Goal: Task Accomplishment & Management: Manage account settings

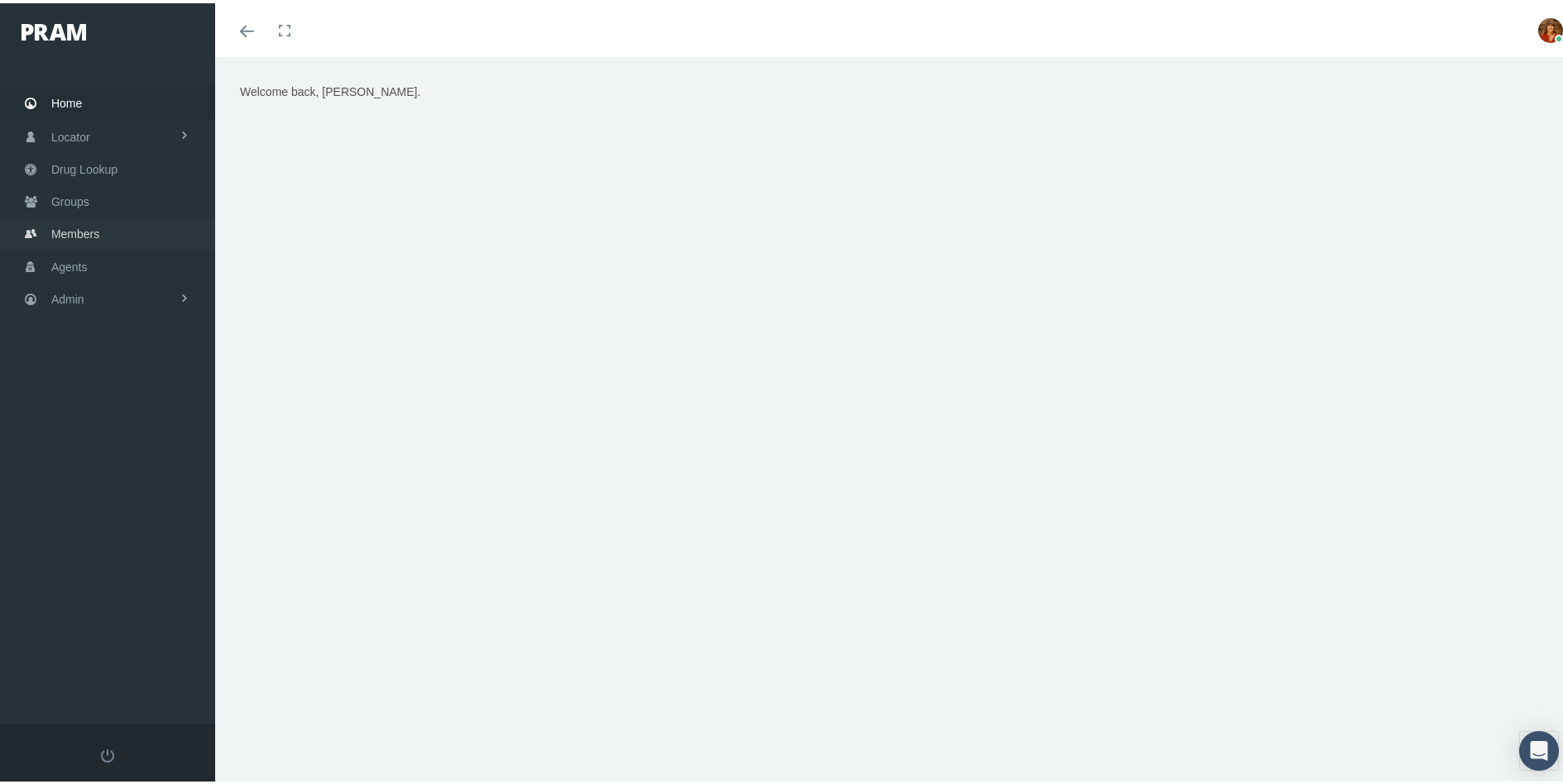
click at [107, 231] on link "Members" at bounding box center [107, 230] width 215 height 32
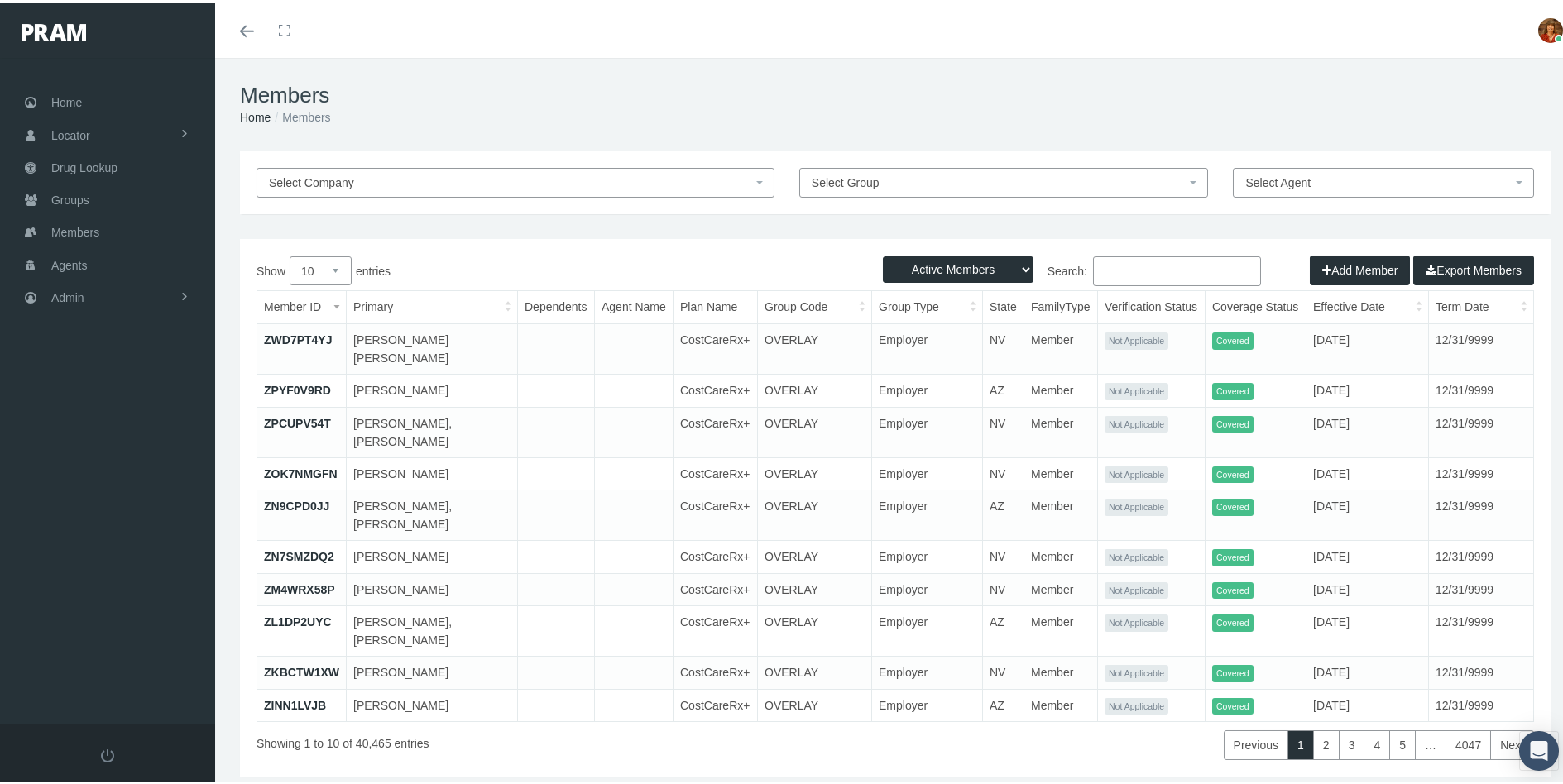
click at [1125, 263] on input "Search:" at bounding box center [1177, 268] width 168 height 30
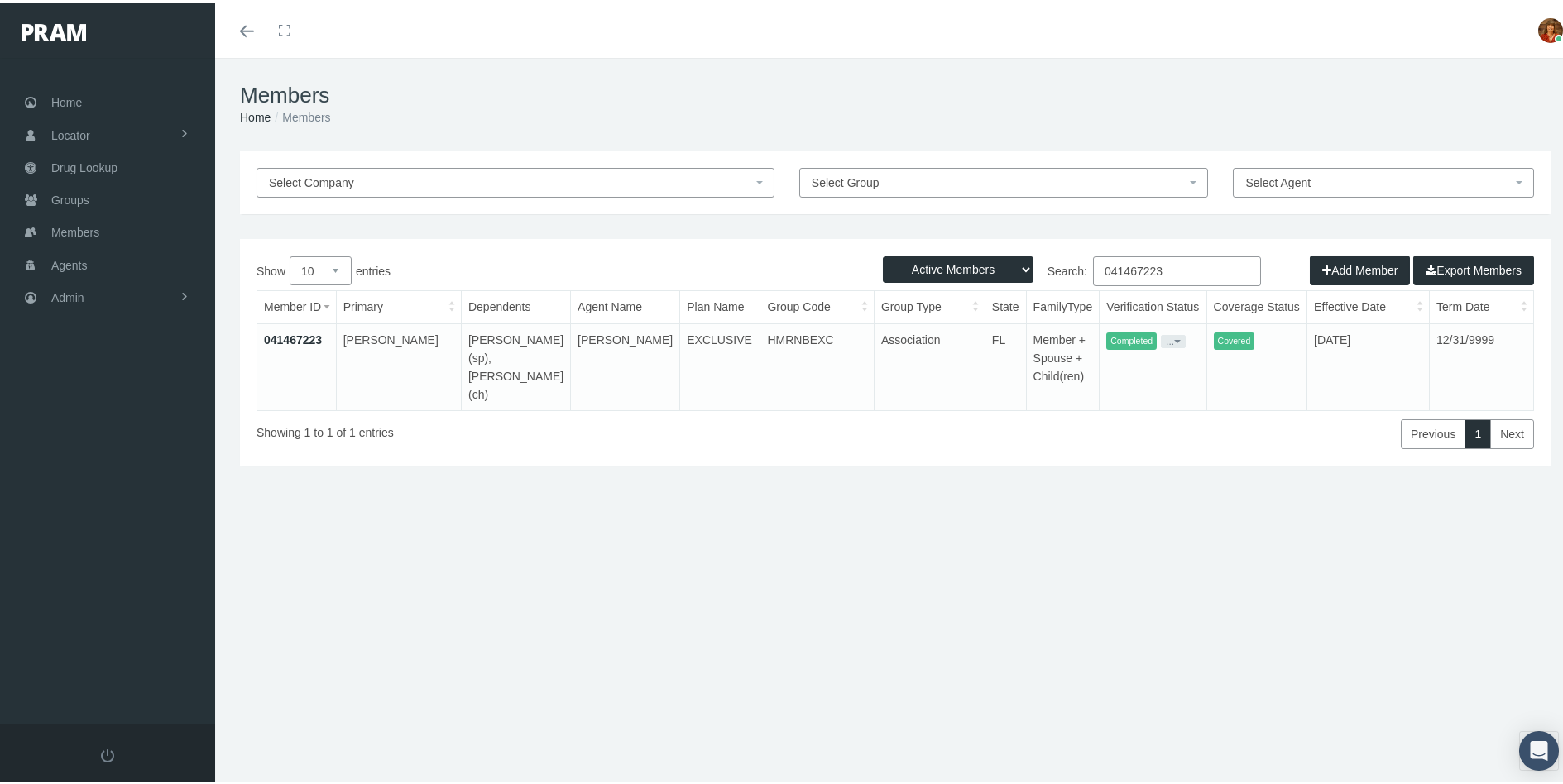
type input "041467223"
drag, startPoint x: 298, startPoint y: 334, endPoint x: 550, endPoint y: 398, distance: 260.0
click at [689, 438] on div "Active Members Terminated Members Active & Terminated Add Member Export Members…" at bounding box center [894, 349] width 1311 height 227
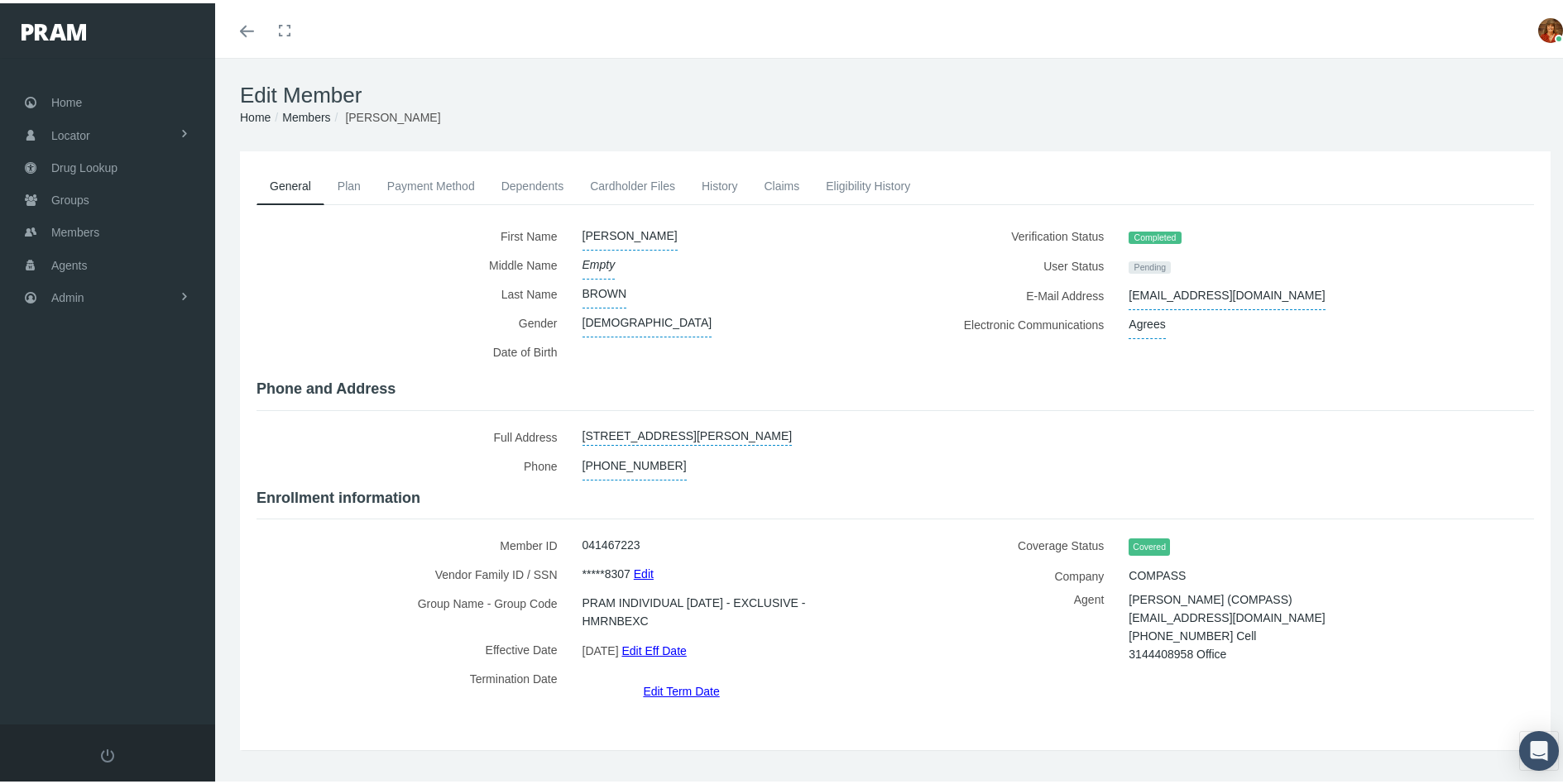
click at [337, 179] on link "Plan" at bounding box center [350, 182] width 50 height 36
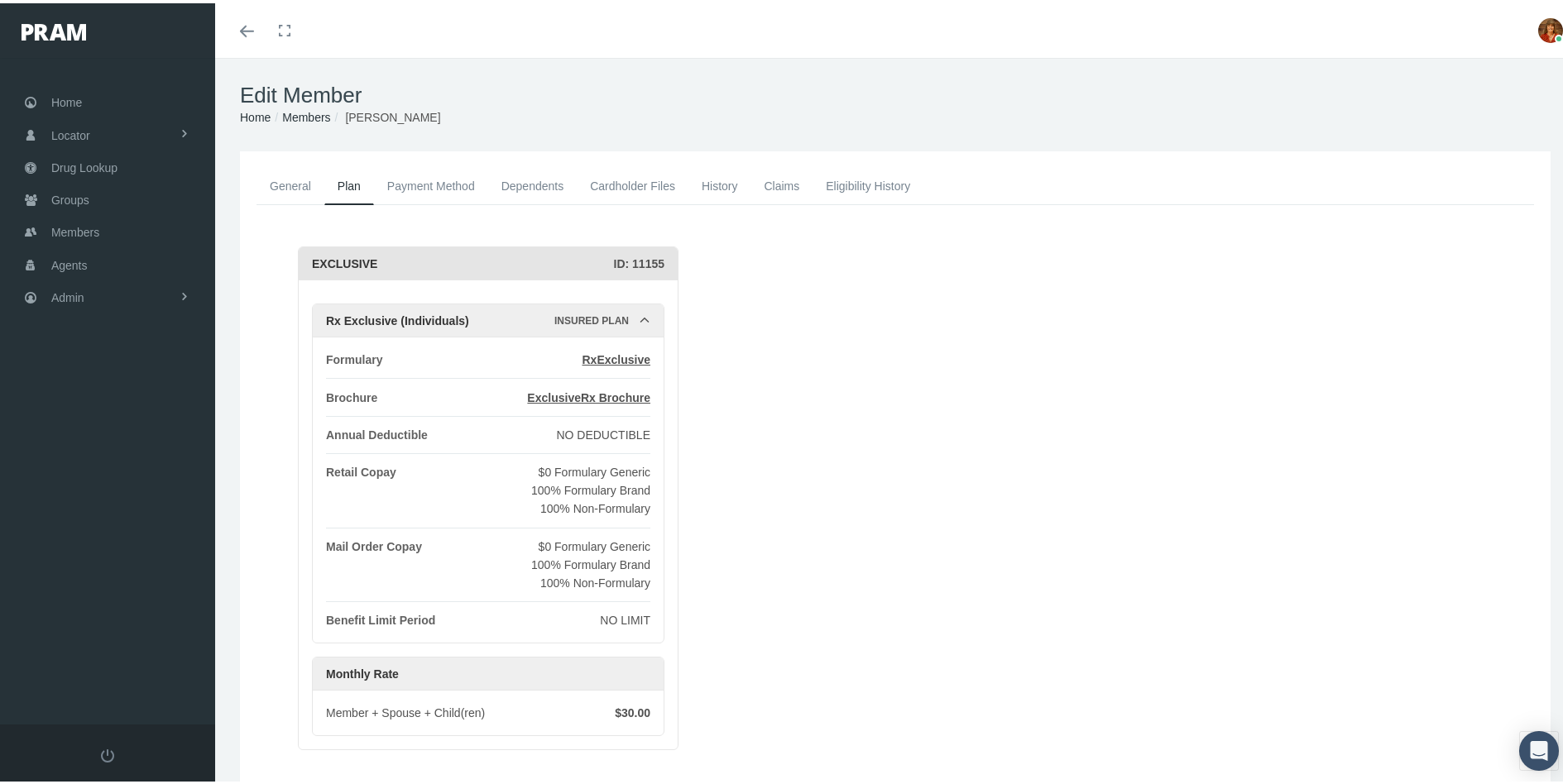
click at [432, 178] on link "Payment Method" at bounding box center [430, 182] width 114 height 36
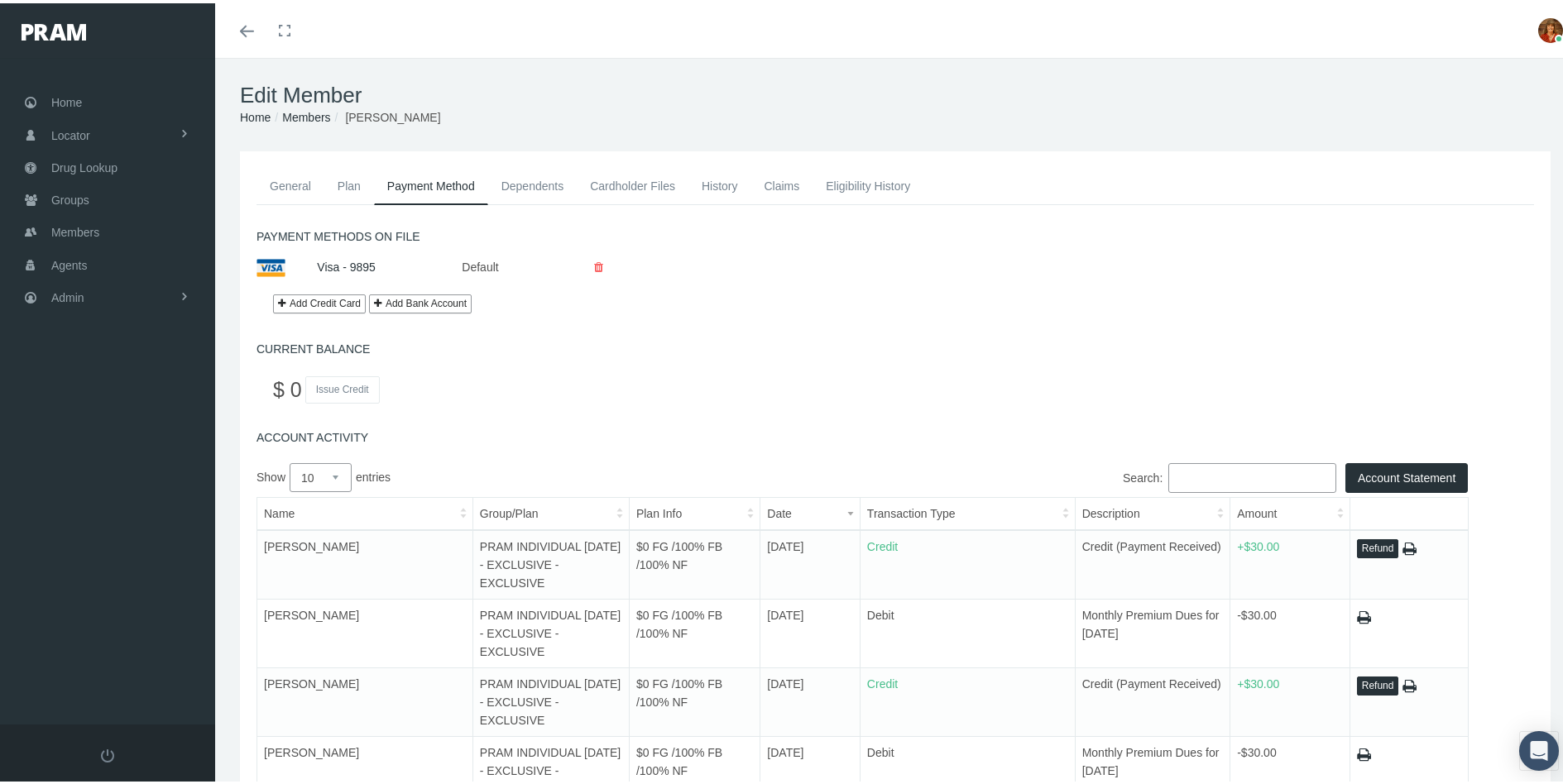
click at [342, 182] on link "Plan" at bounding box center [350, 182] width 50 height 36
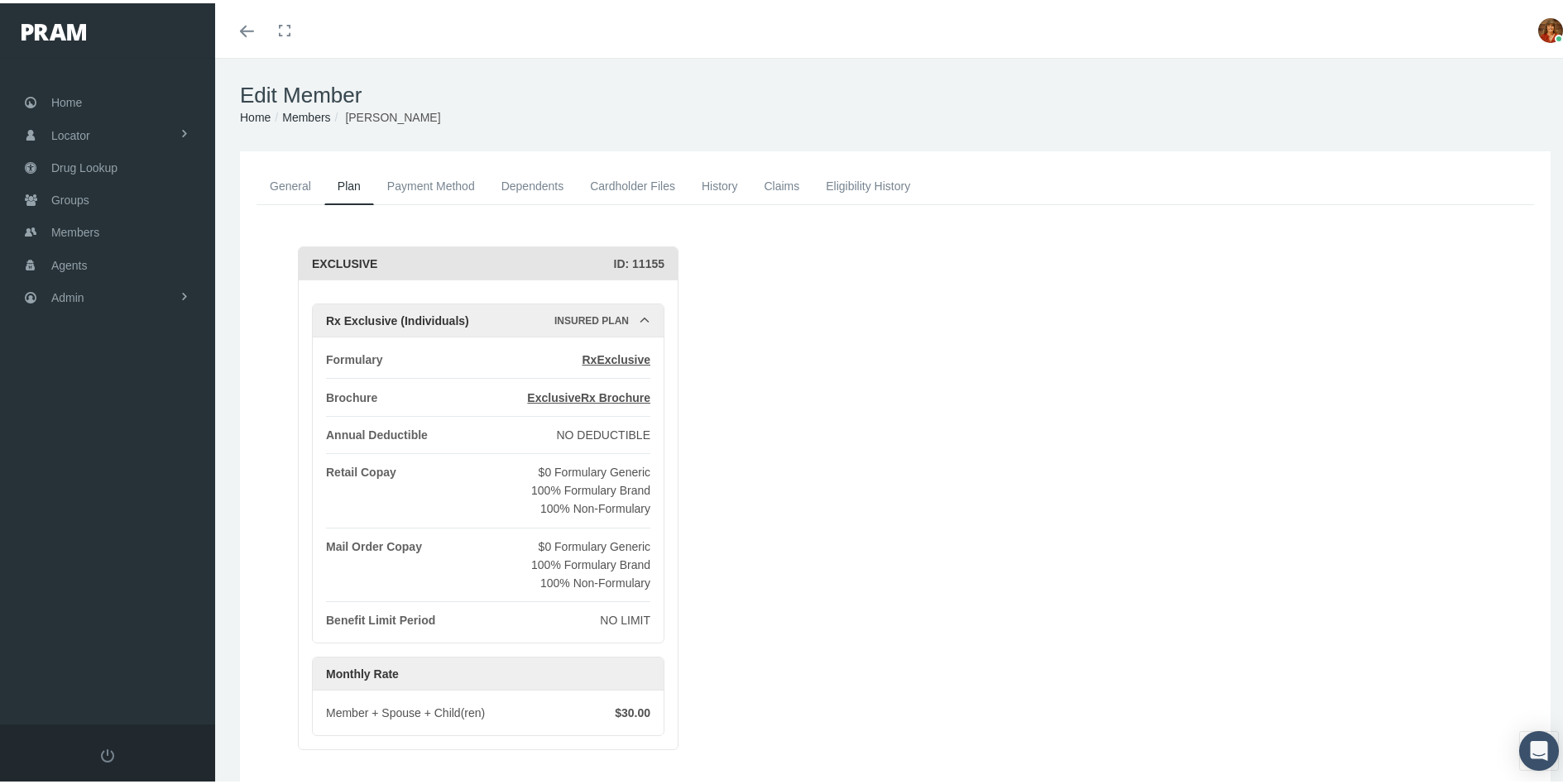
click at [290, 177] on link "General" at bounding box center [289, 182] width 68 height 36
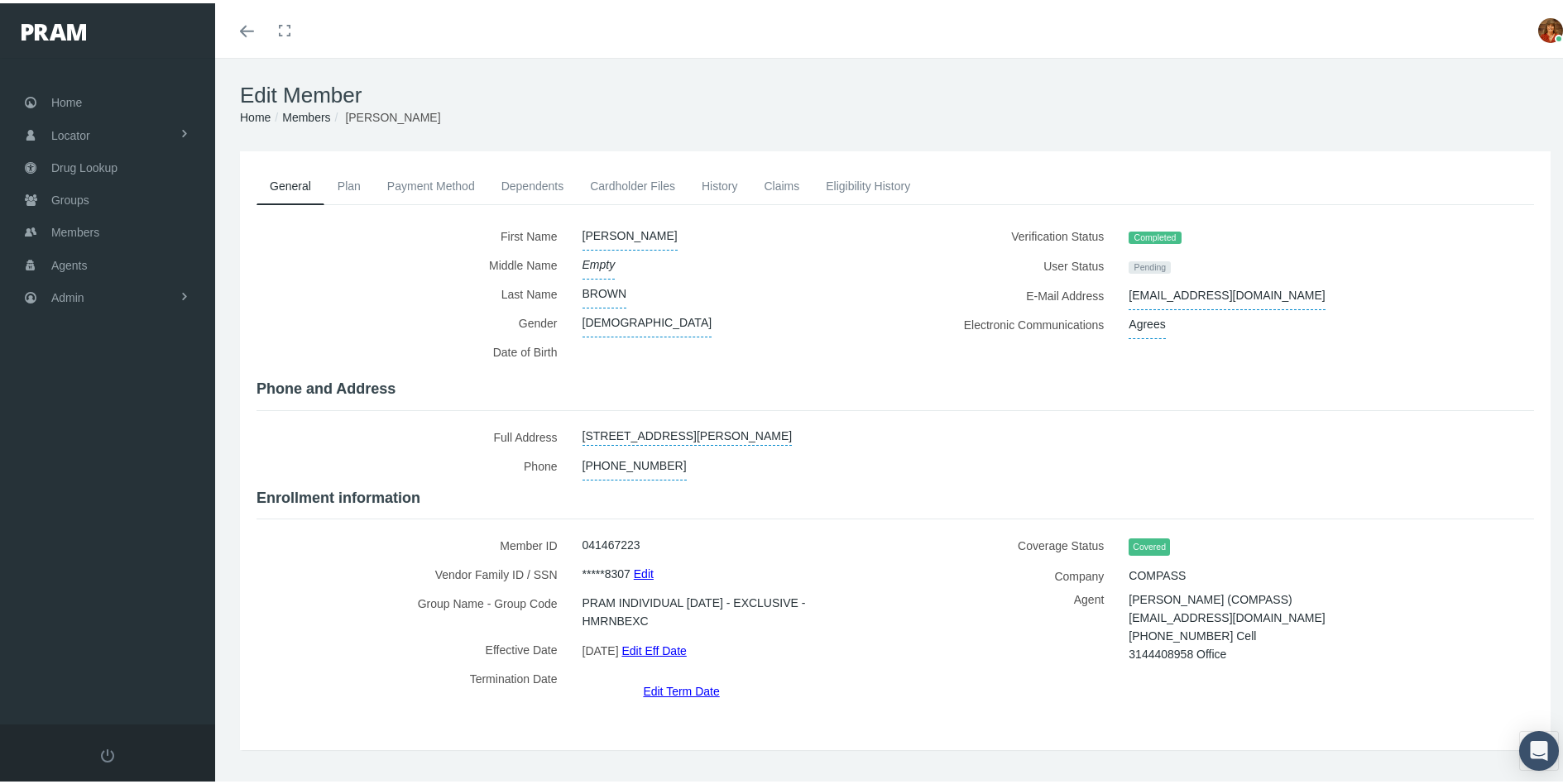
click at [437, 178] on link "Payment Method" at bounding box center [430, 182] width 114 height 36
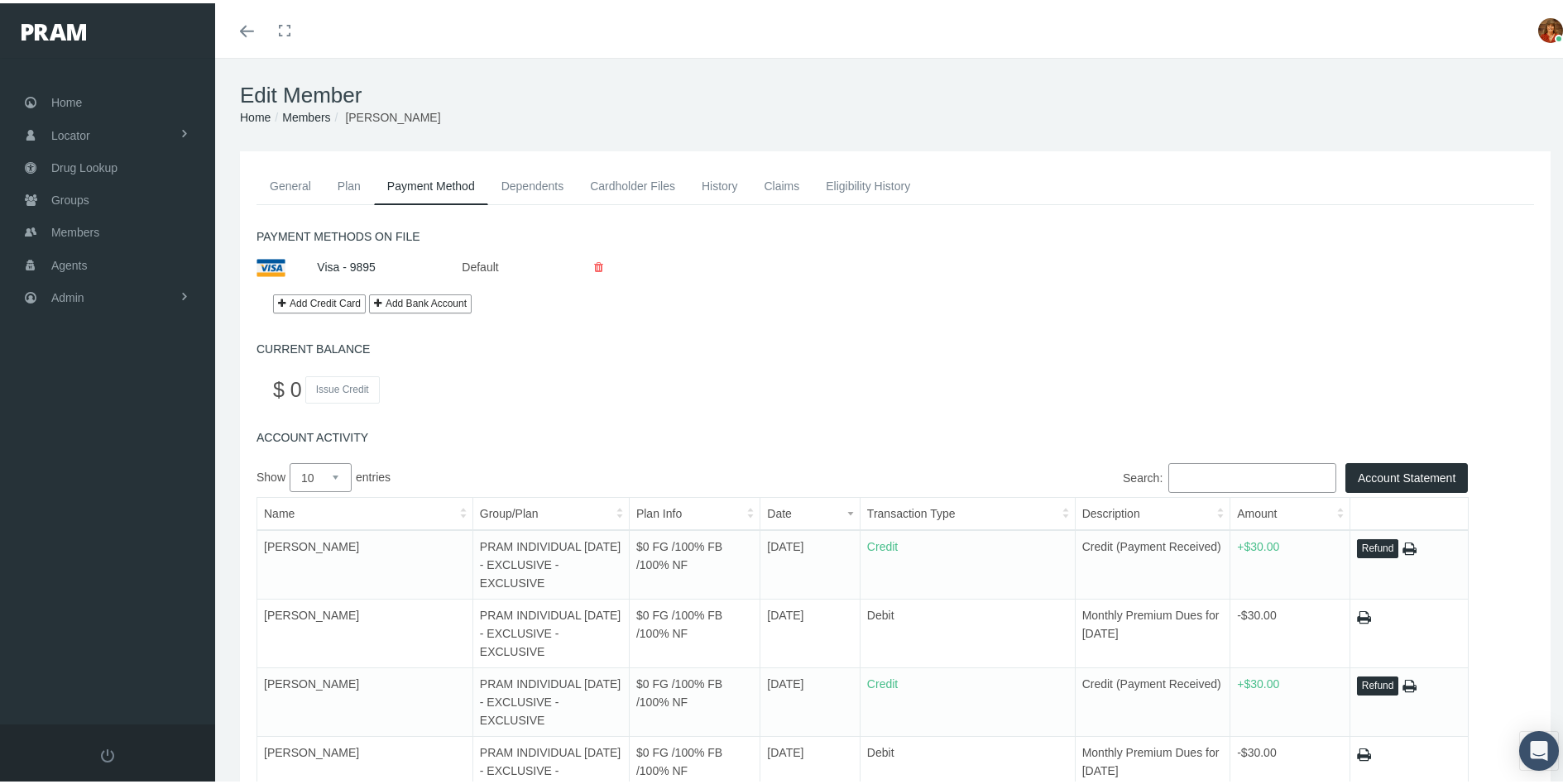
click at [295, 179] on link "General" at bounding box center [289, 182] width 68 height 36
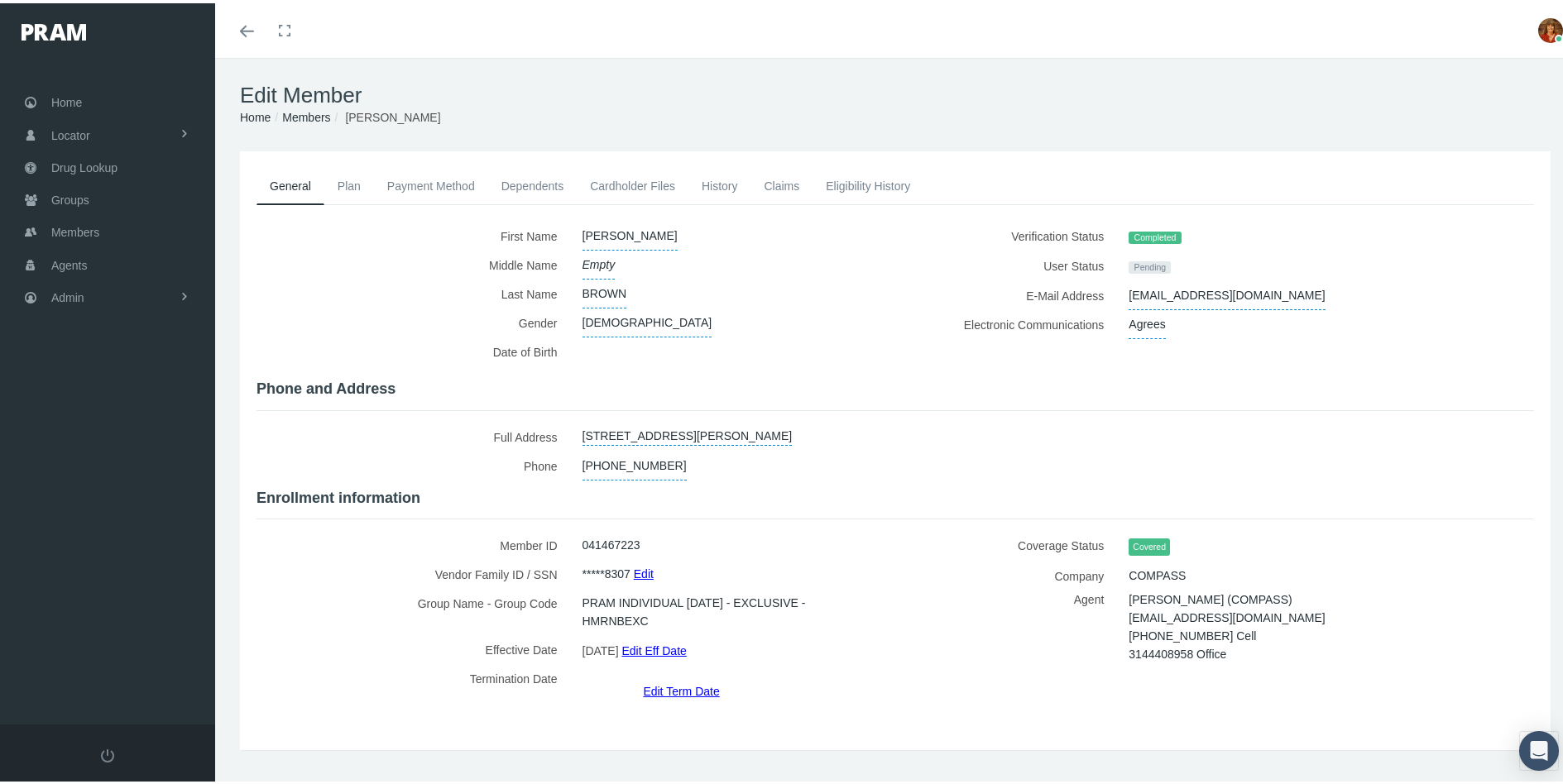
click at [420, 174] on link "Payment Method" at bounding box center [430, 182] width 114 height 36
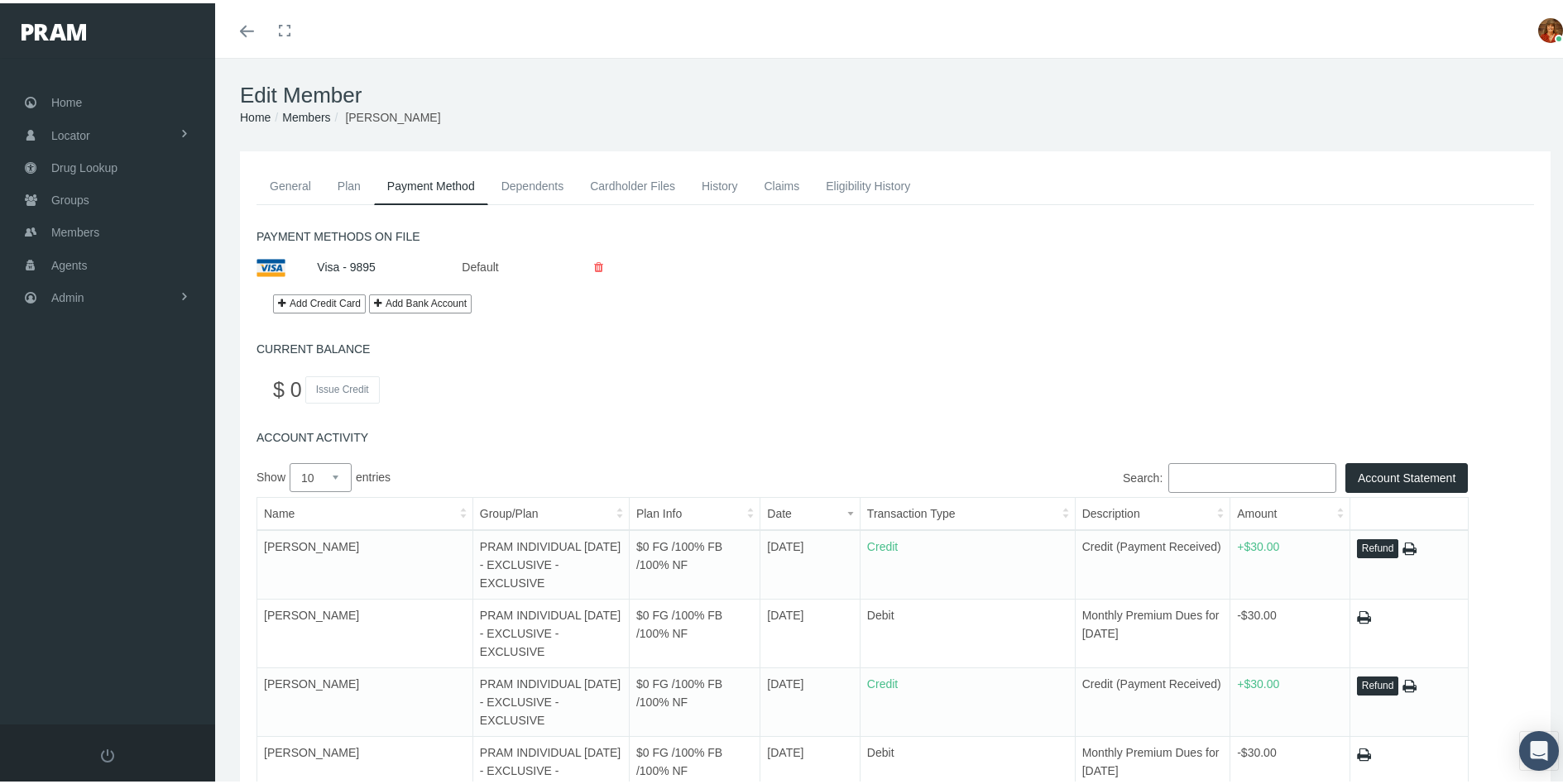
click at [350, 184] on link "Plan" at bounding box center [350, 182] width 50 height 36
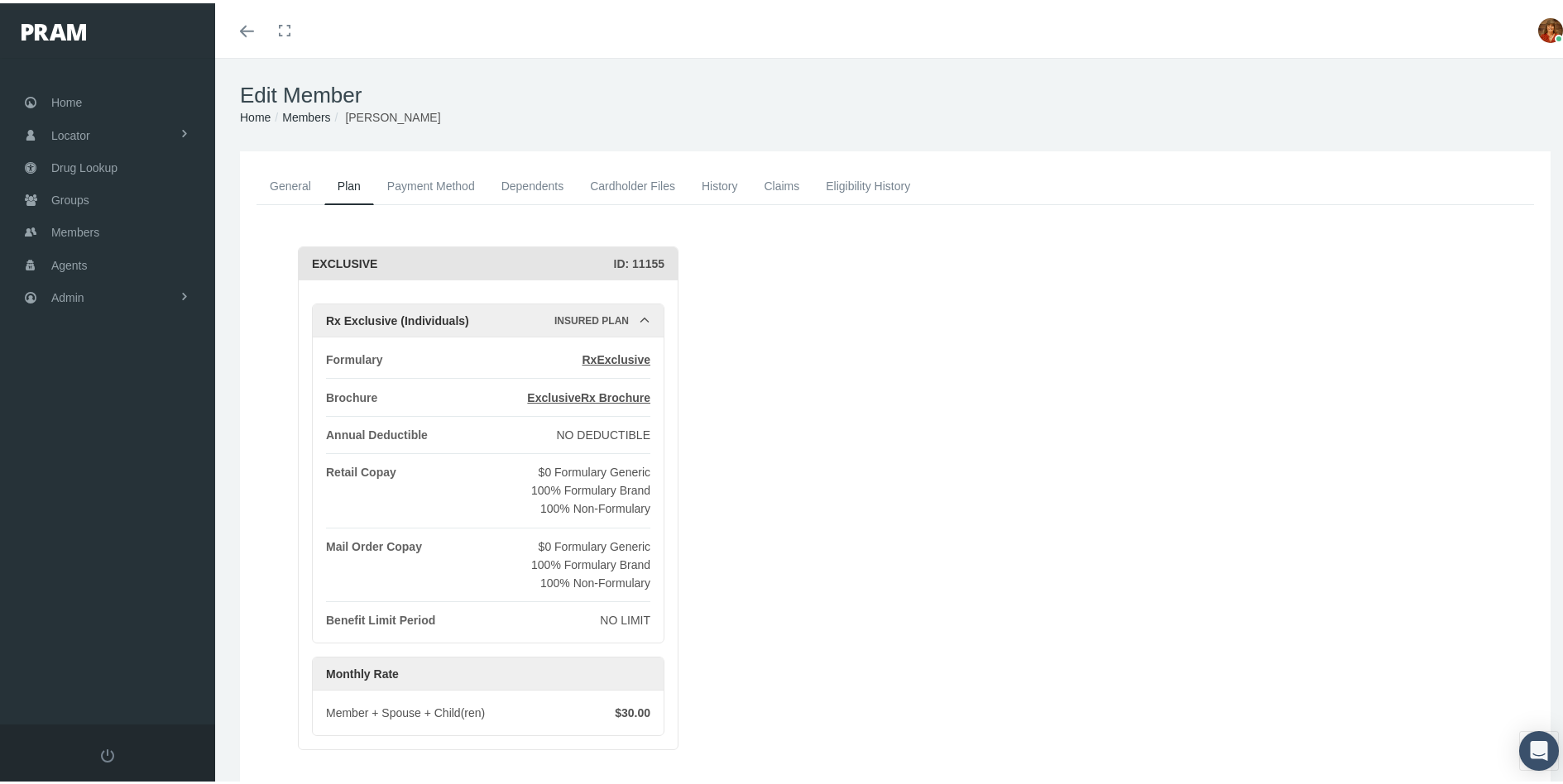
click at [277, 177] on link "General" at bounding box center [289, 182] width 68 height 36
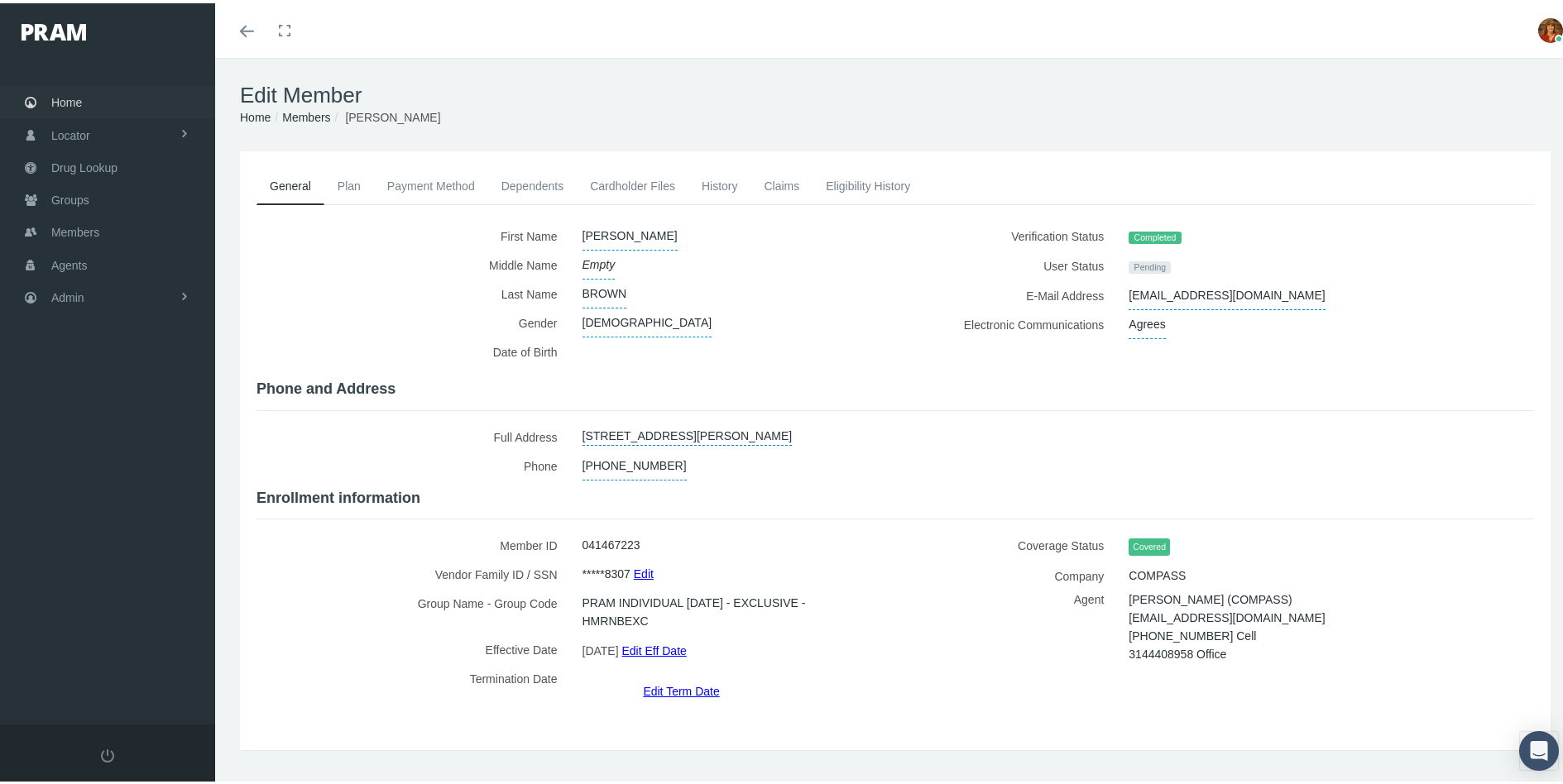
click at [53, 92] on span "Home" at bounding box center [66, 99] width 31 height 31
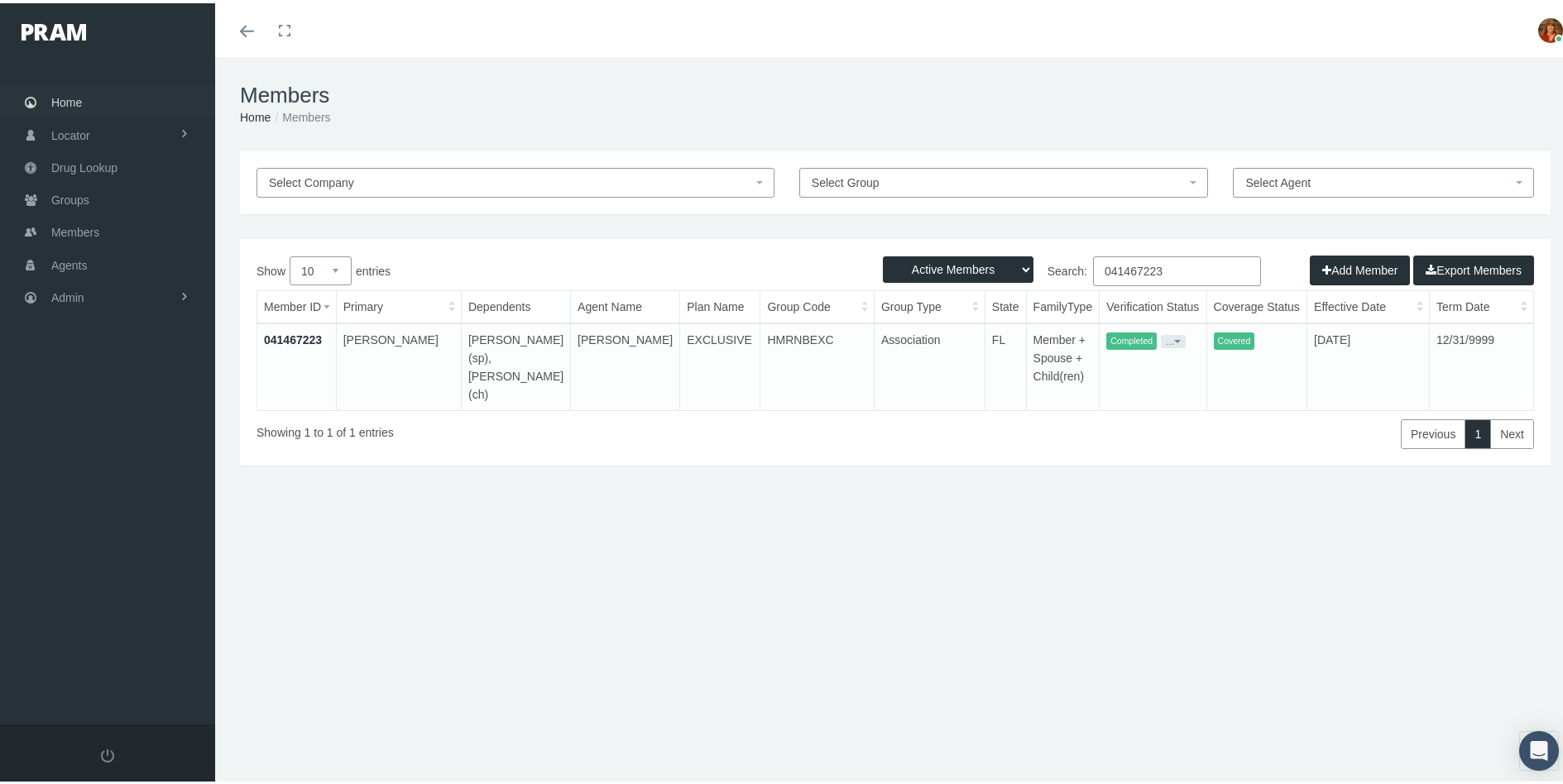
click at [67, 92] on span "Home" at bounding box center [66, 99] width 31 height 31
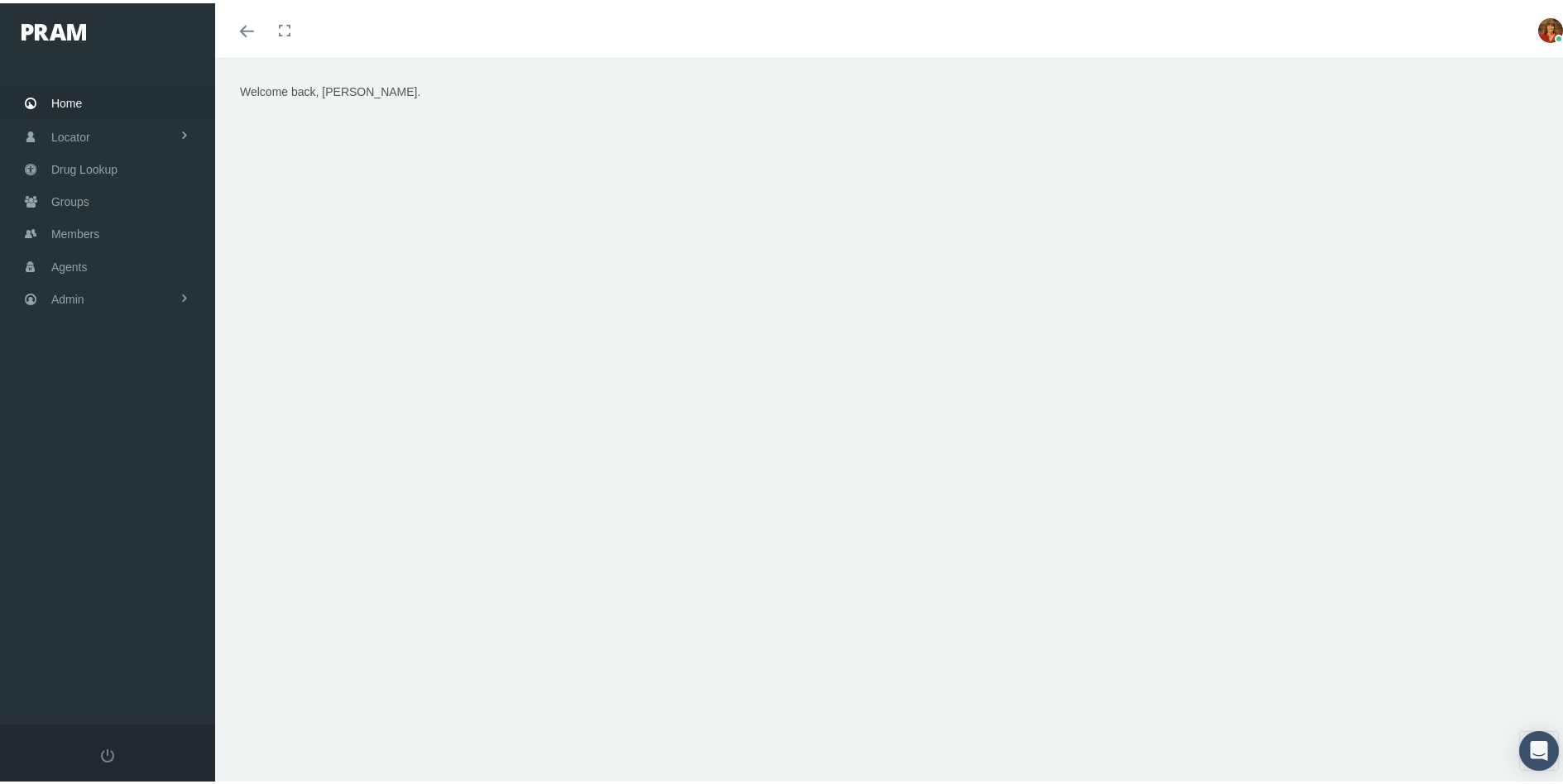
click at [1474, 455] on div "Welcome back, [PERSON_NAME]." at bounding box center [895, 286] width 1335 height 413
click at [563, 740] on div "Welcome back, [PERSON_NAME]." at bounding box center [895, 428] width 1360 height 748
